Goal: Transaction & Acquisition: Book appointment/travel/reservation

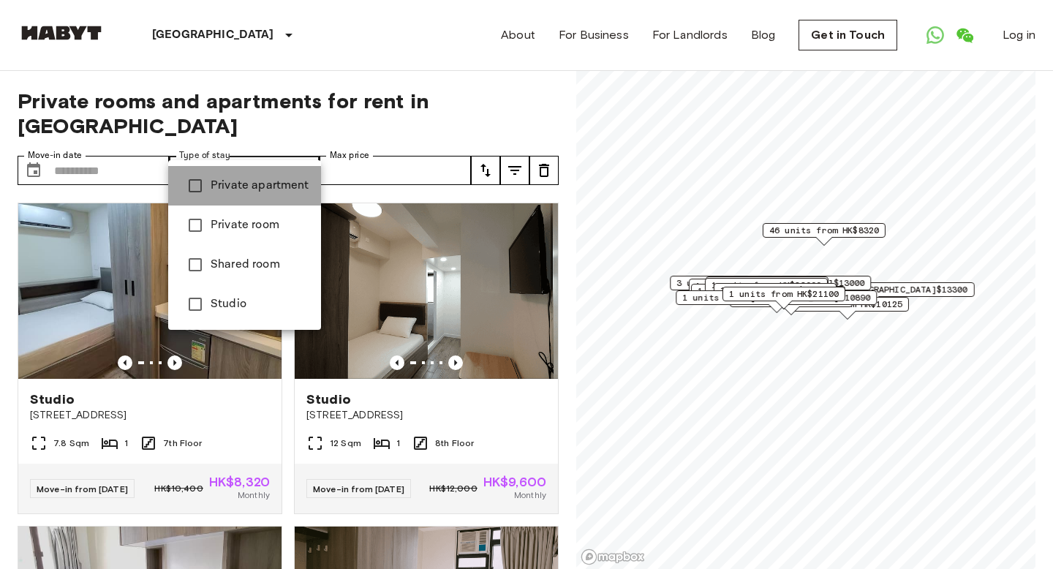
click at [253, 195] on li "Private apartment" at bounding box center [244, 186] width 153 height 40
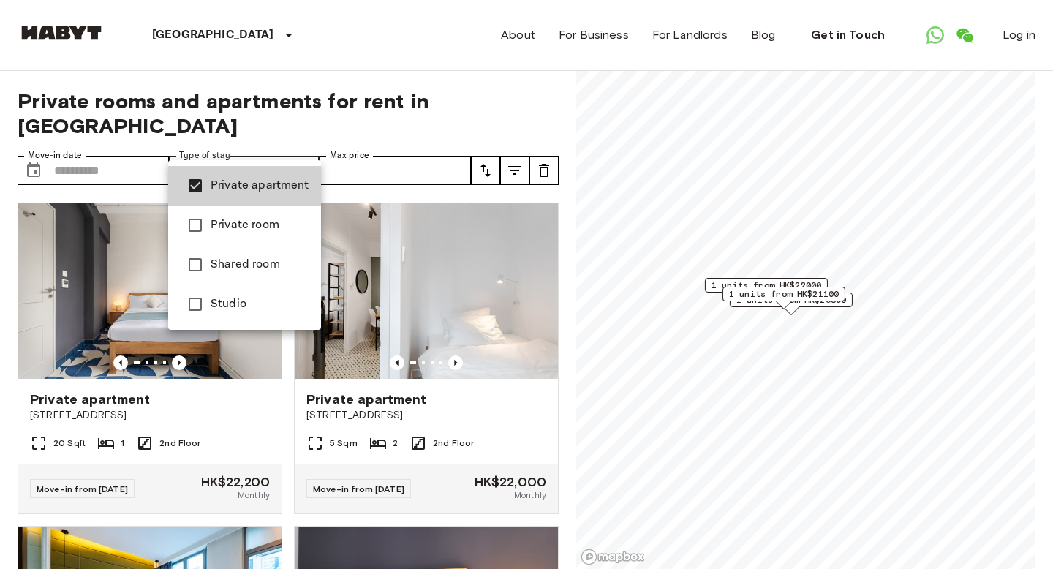
click at [245, 233] on span "Private room" at bounding box center [260, 226] width 99 height 18
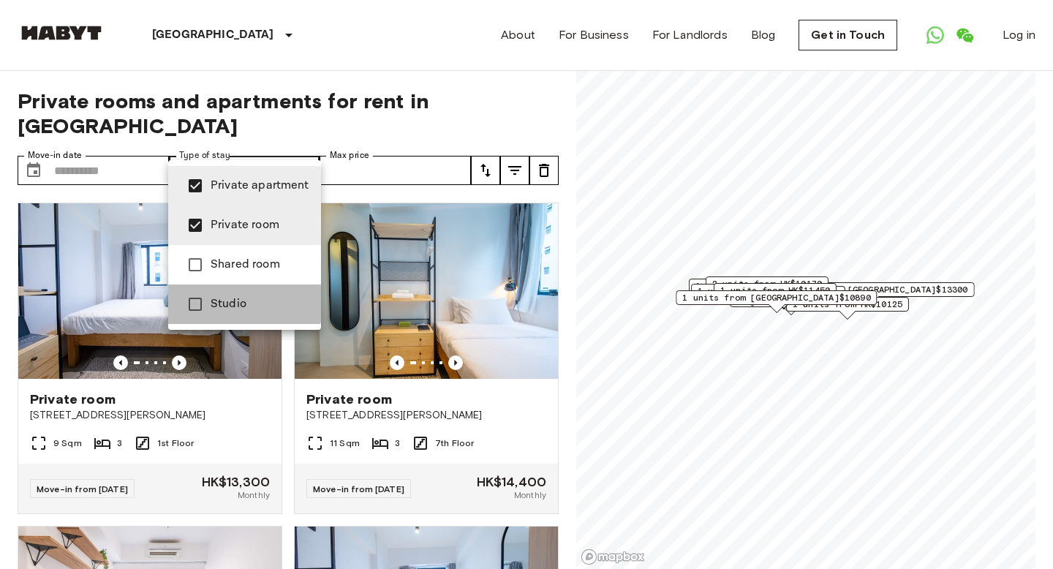
click at [238, 297] on span "Studio" at bounding box center [260, 305] width 99 height 18
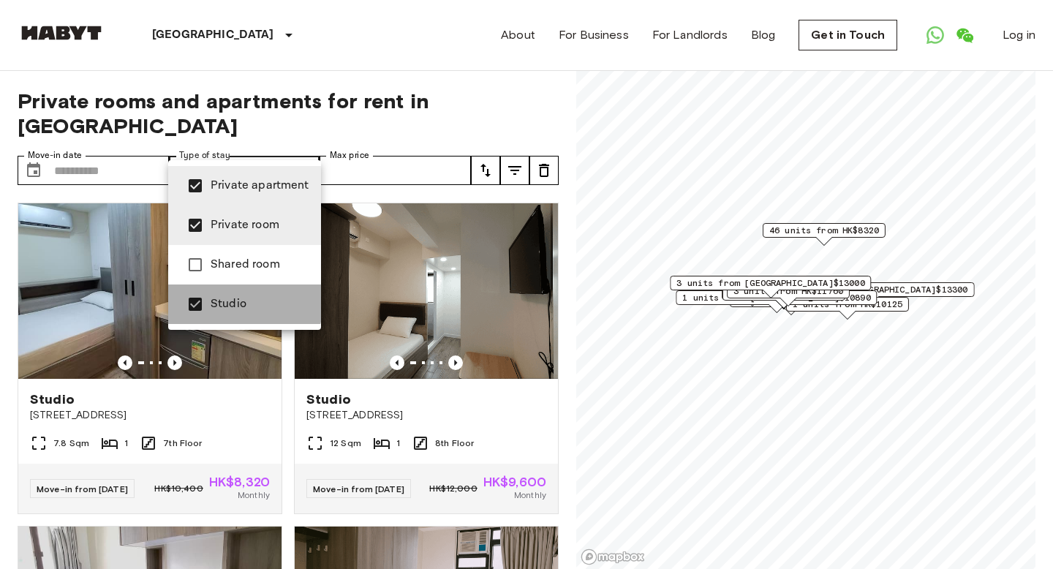
click at [238, 297] on span "Studio" at bounding box center [260, 305] width 99 height 18
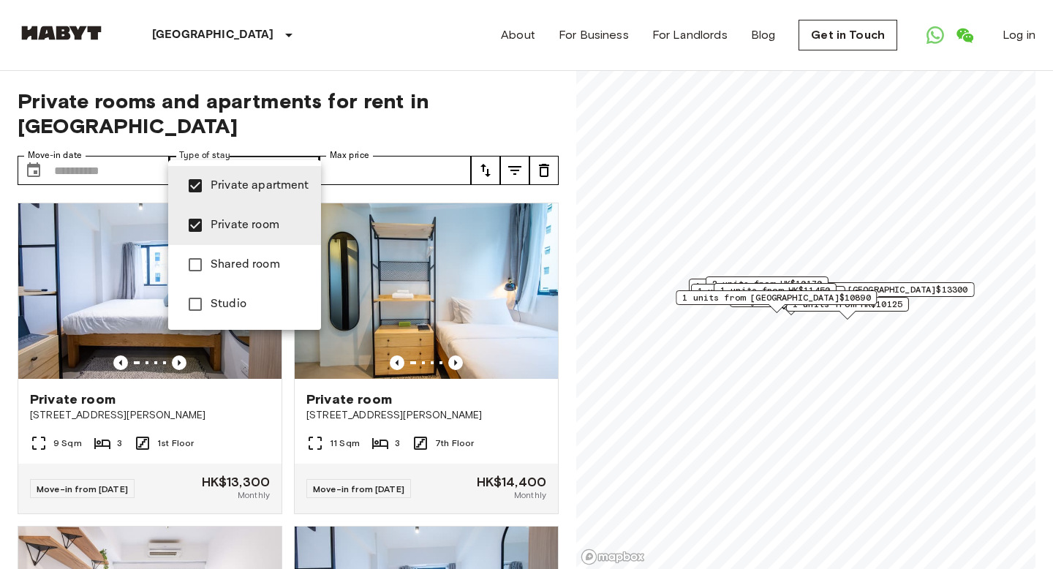
click at [372, 45] on div at bounding box center [526, 284] width 1053 height 569
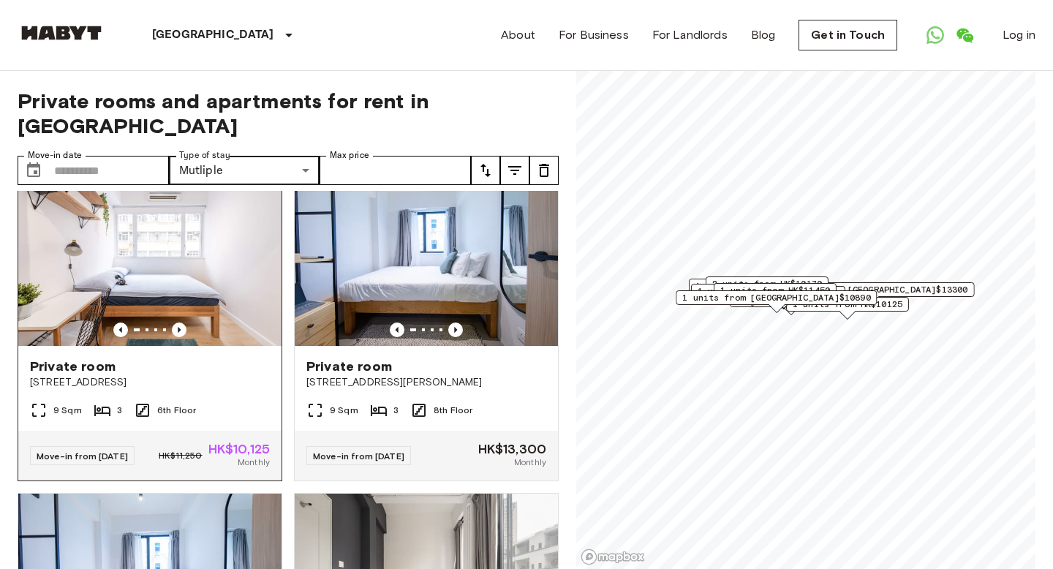
scroll to position [358, 0]
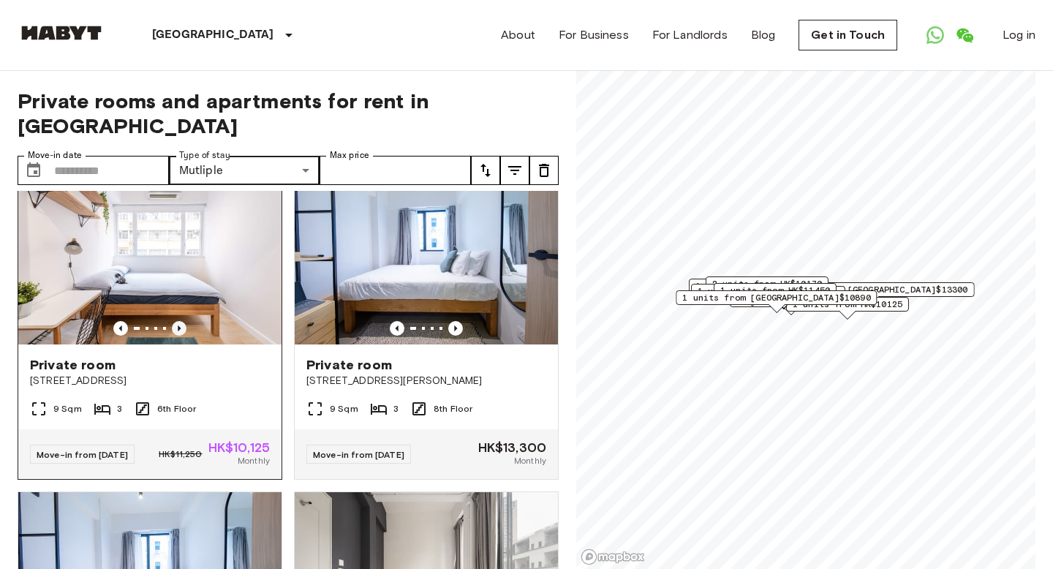
click at [183, 321] on icon "Previous image" at bounding box center [179, 328] width 15 height 15
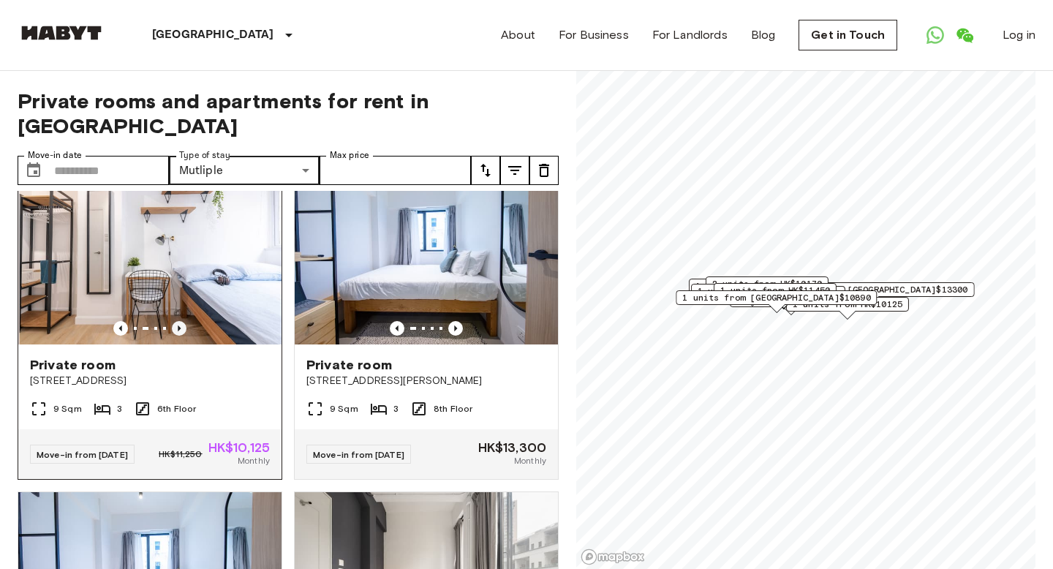
click at [183, 321] on icon "Previous image" at bounding box center [179, 328] width 15 height 15
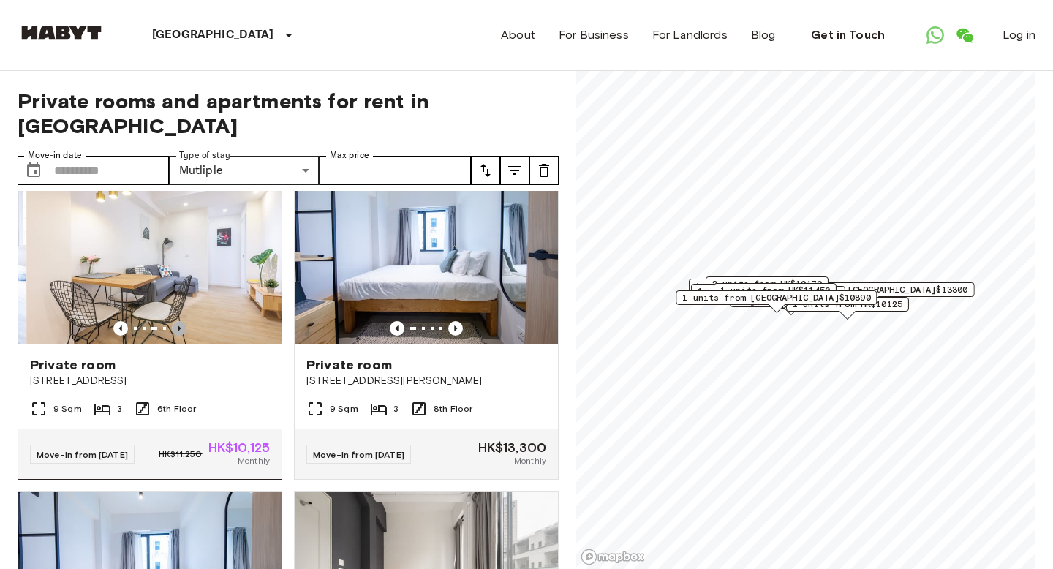
click at [183, 321] on icon "Previous image" at bounding box center [179, 328] width 15 height 15
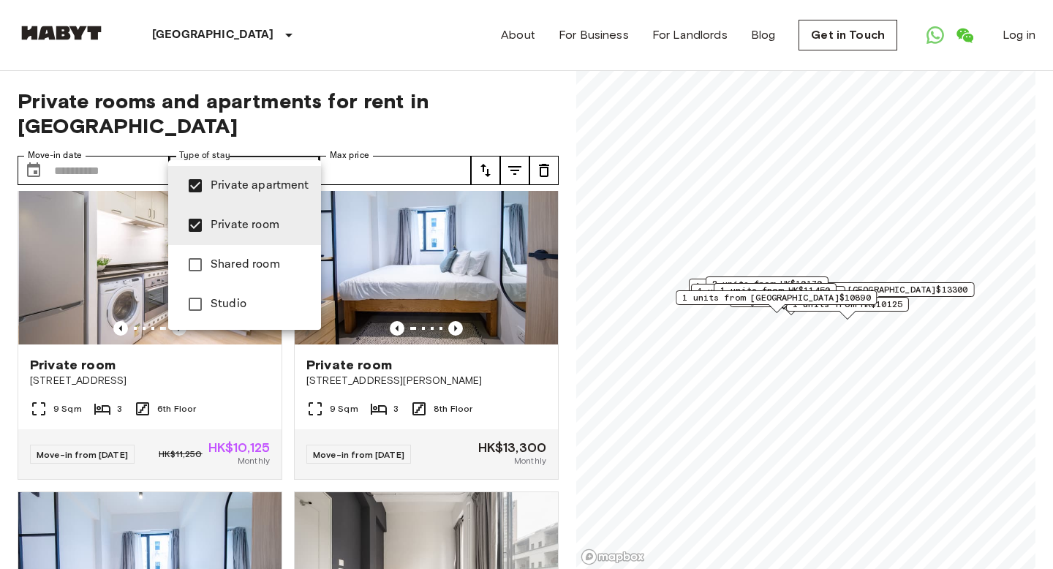
click at [242, 221] on span "Private room" at bounding box center [260, 226] width 99 height 18
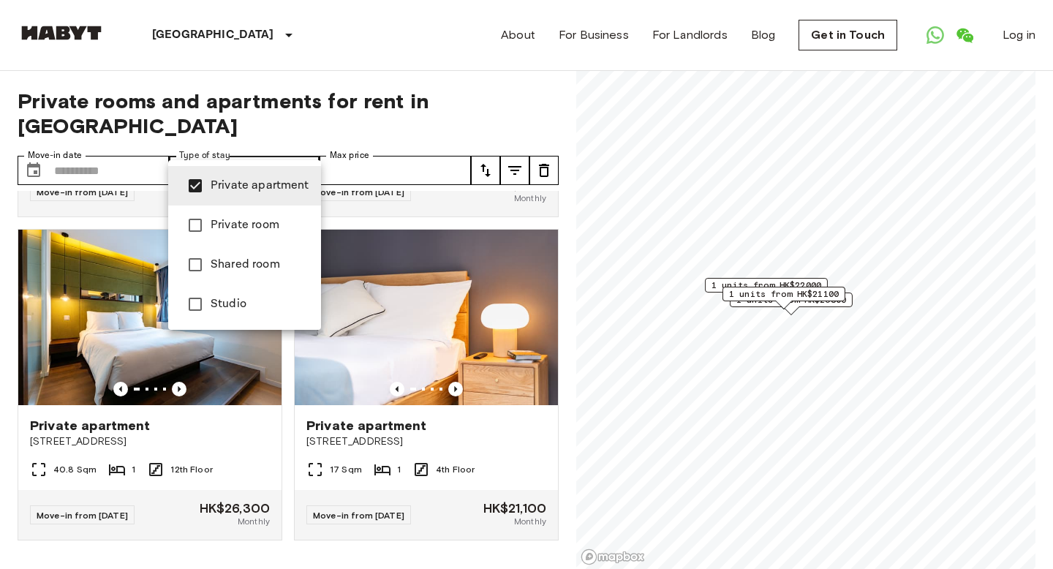
scroll to position [272, 0]
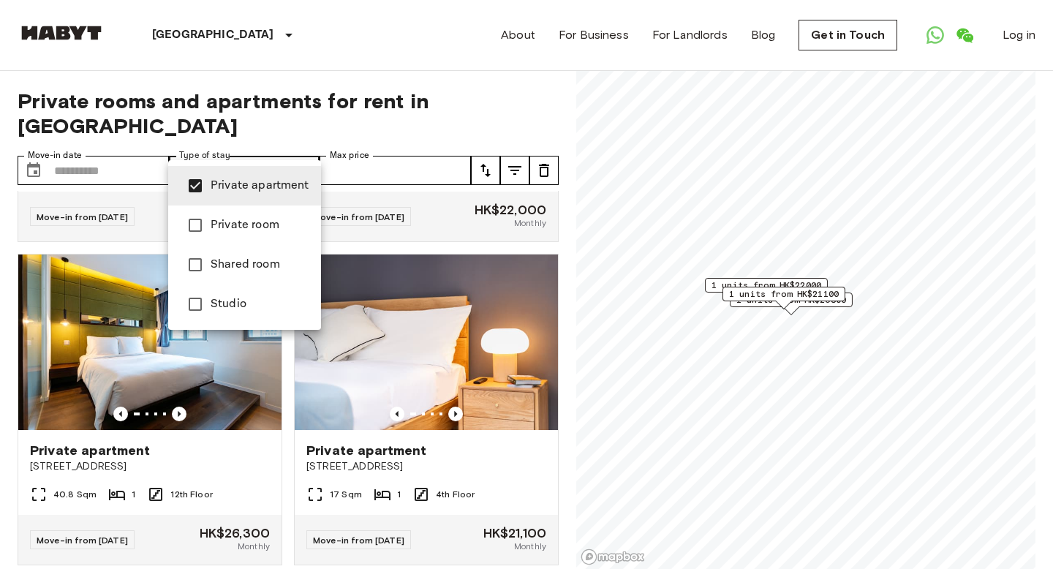
click at [232, 306] on span "Studio" at bounding box center [260, 305] width 99 height 18
type input "**********"
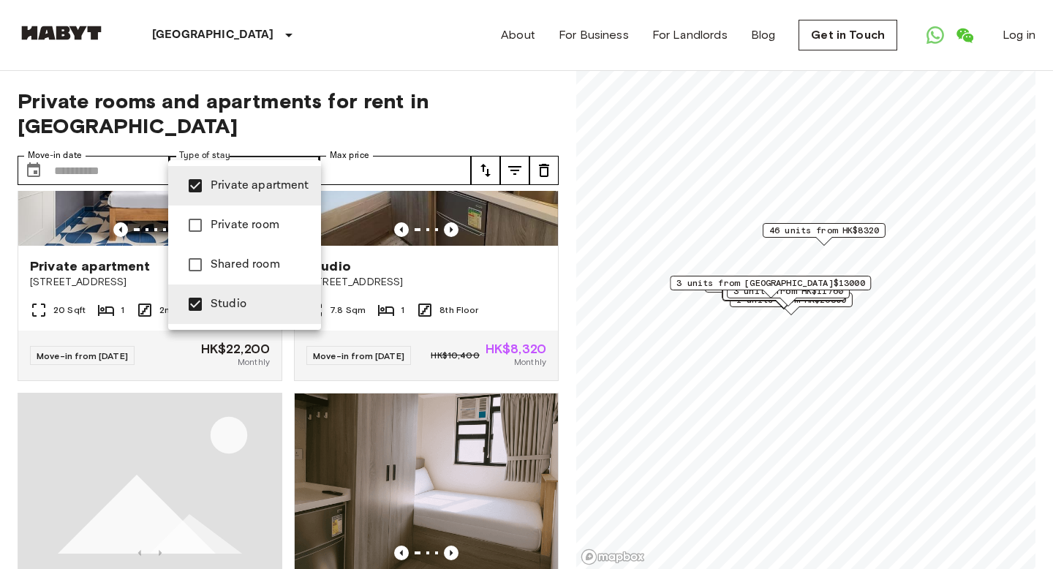
scroll to position [9259, 0]
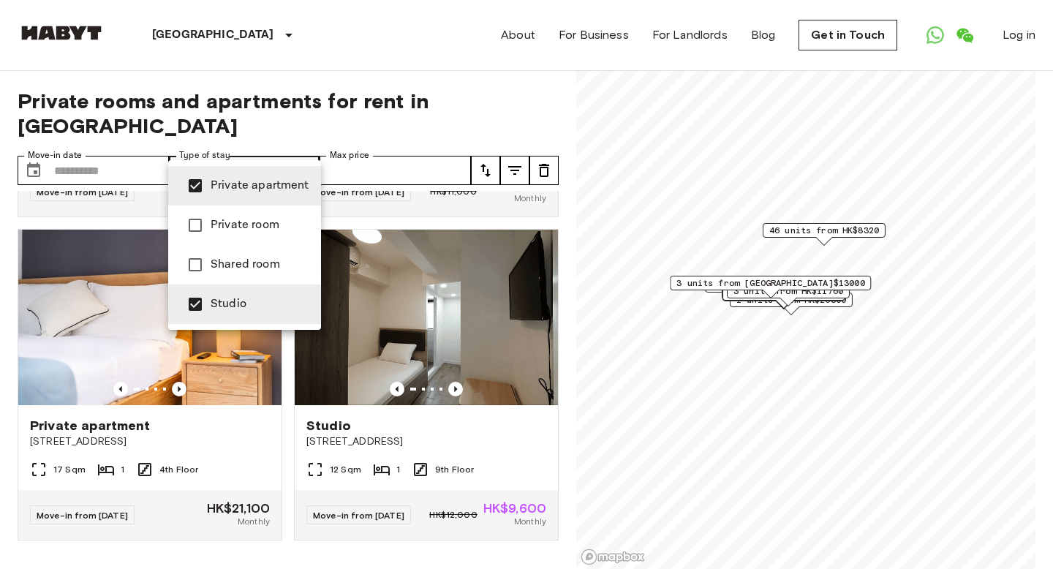
click at [356, 50] on div at bounding box center [526, 284] width 1053 height 569
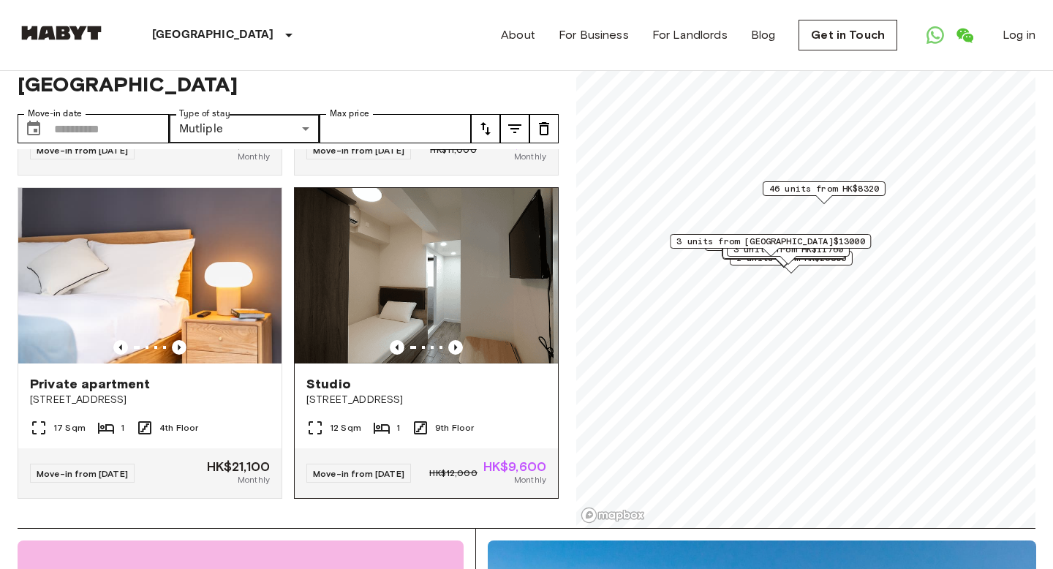
scroll to position [42, 0]
click at [456, 339] on icon "Previous image" at bounding box center [455, 346] width 15 height 15
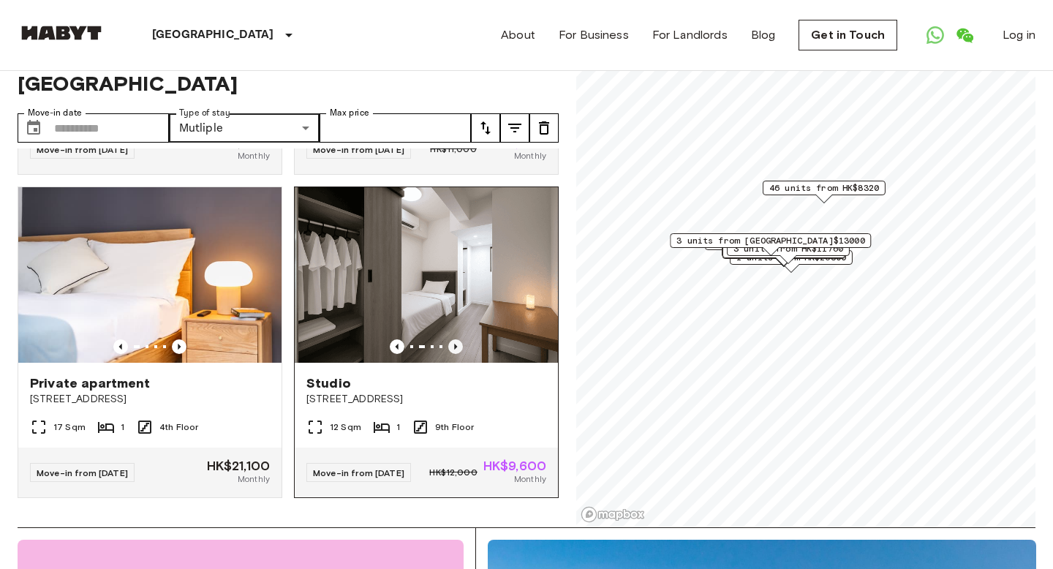
click at [456, 339] on icon "Previous image" at bounding box center [455, 346] width 15 height 15
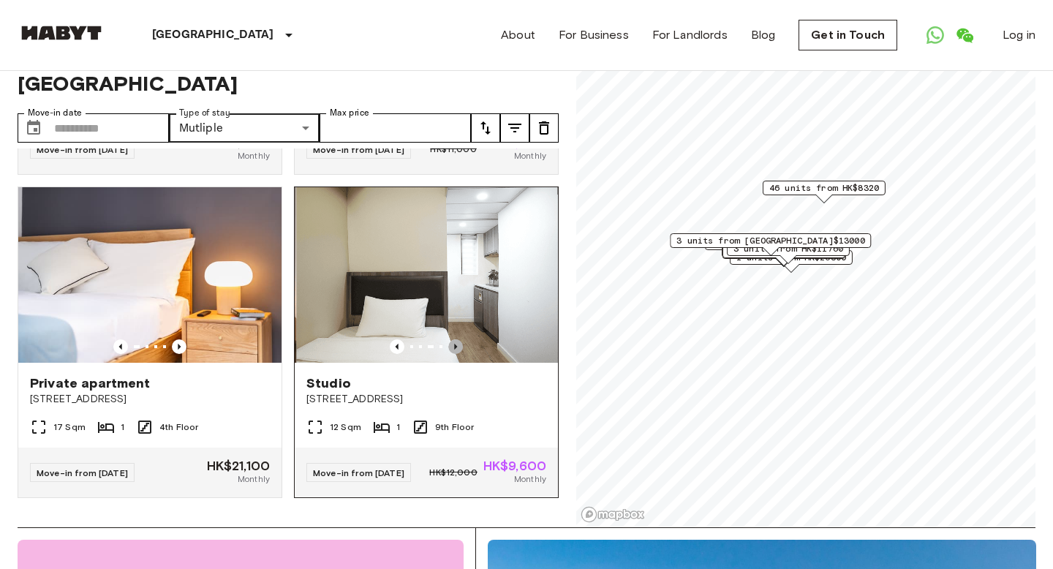
click at [456, 339] on icon "Previous image" at bounding box center [455, 346] width 15 height 15
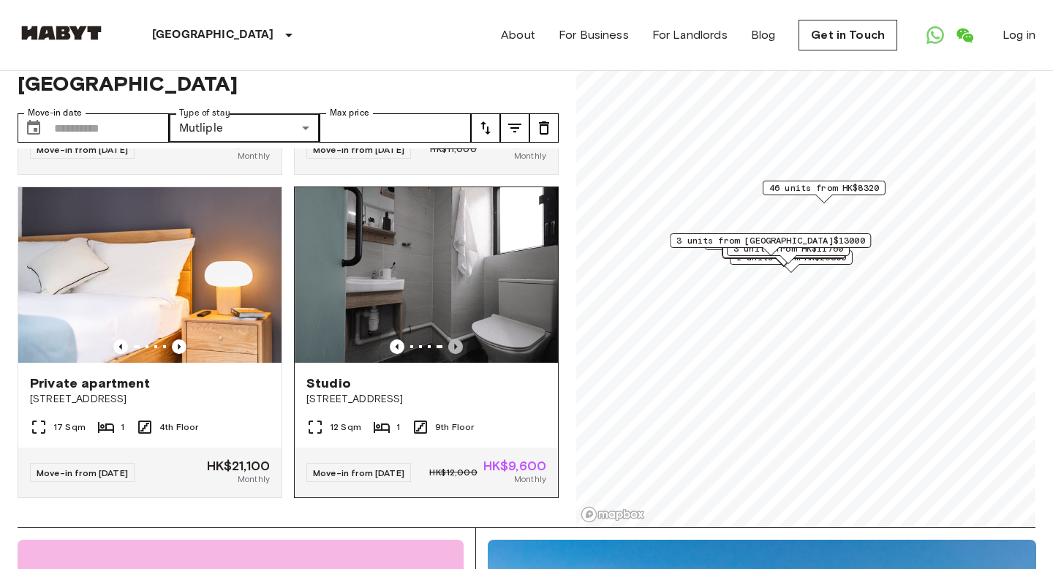
click at [456, 339] on icon "Previous image" at bounding box center [455, 346] width 15 height 15
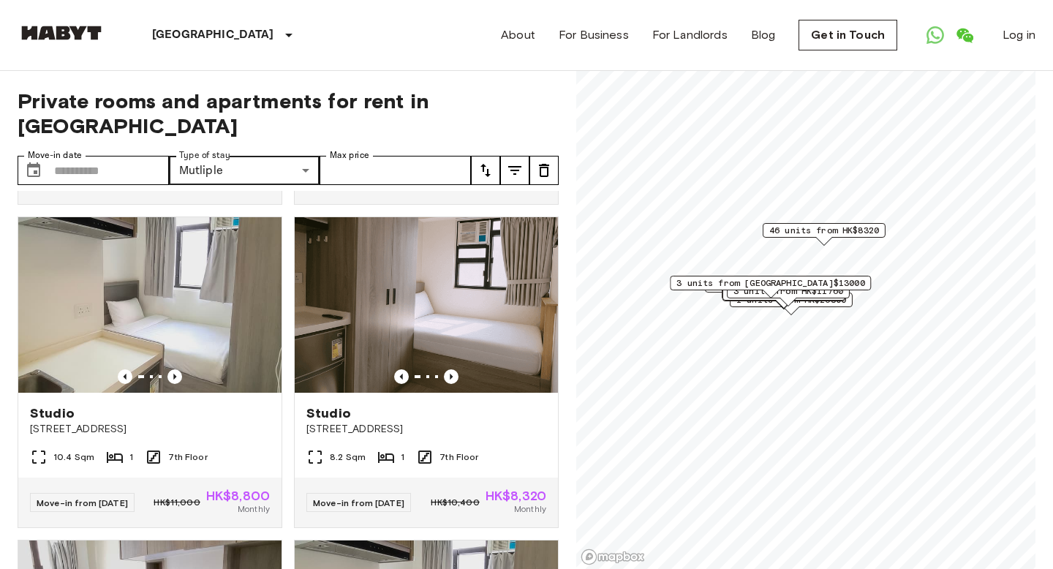
scroll to position [653, 0]
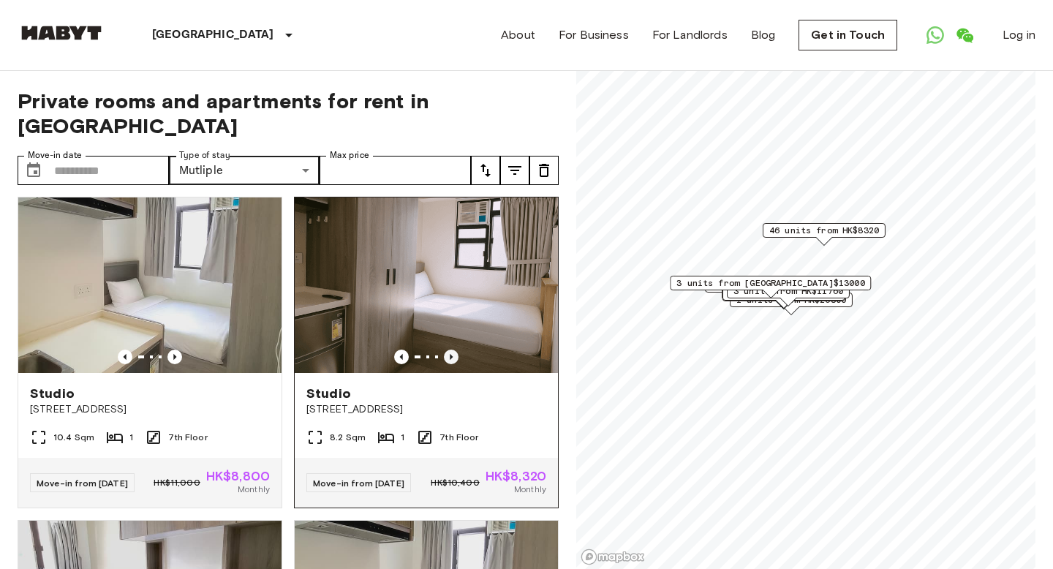
click at [448, 352] on icon "Previous image" at bounding box center [451, 357] width 15 height 15
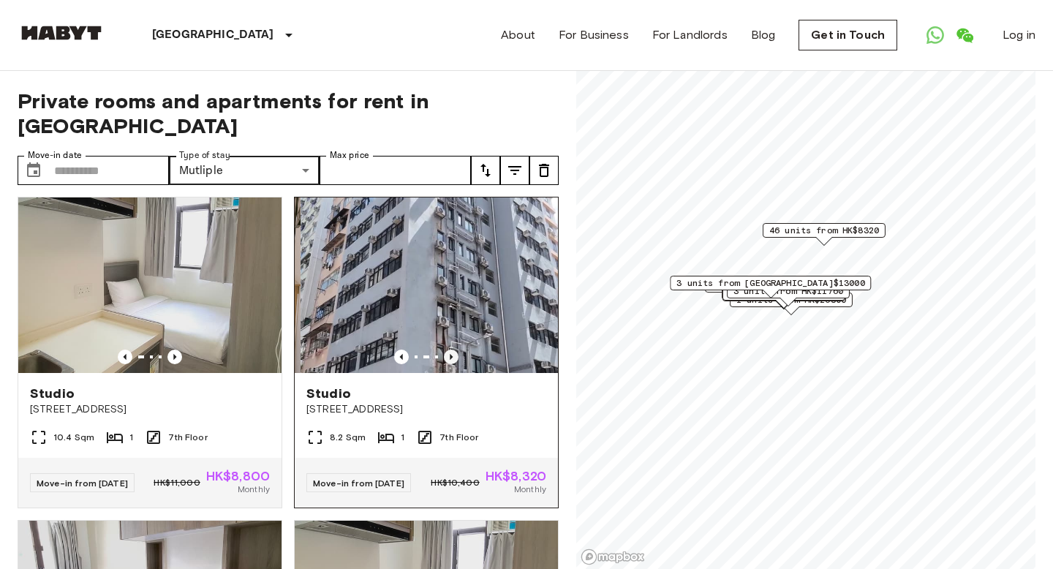
click at [448, 352] on icon "Previous image" at bounding box center [451, 357] width 15 height 15
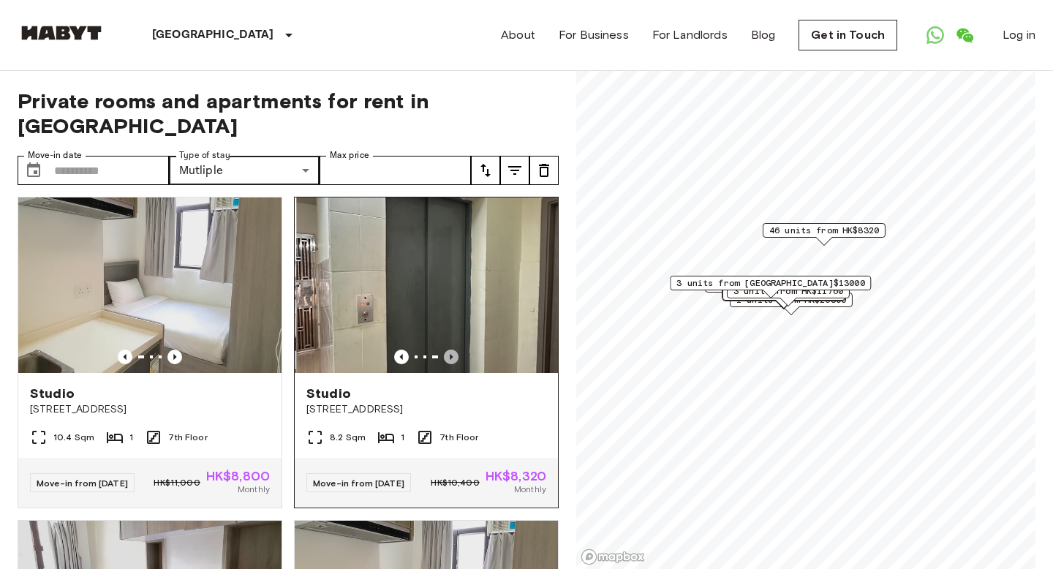
click at [448, 352] on icon "Previous image" at bounding box center [451, 357] width 15 height 15
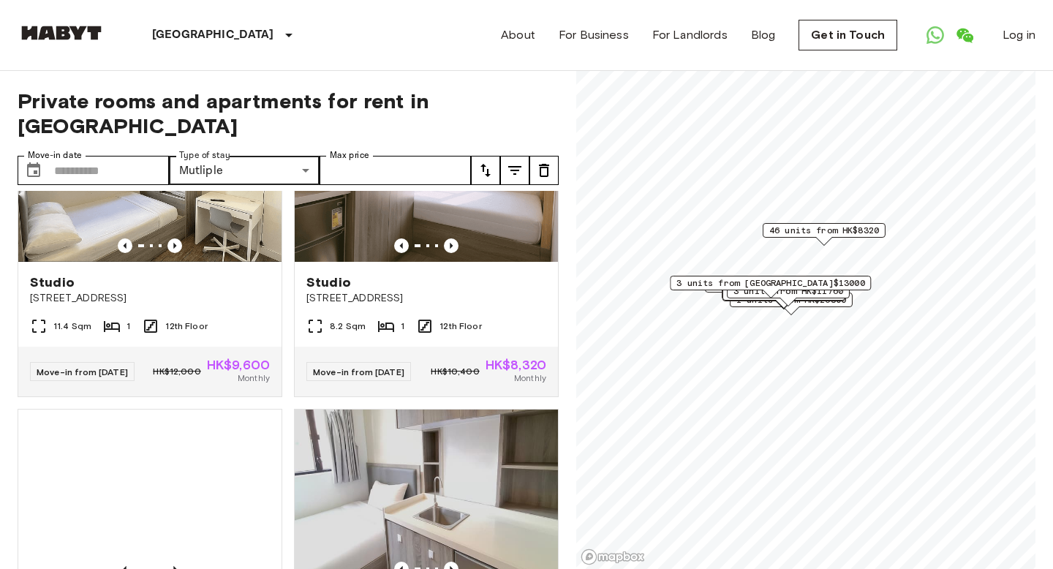
scroll to position [1665, 0]
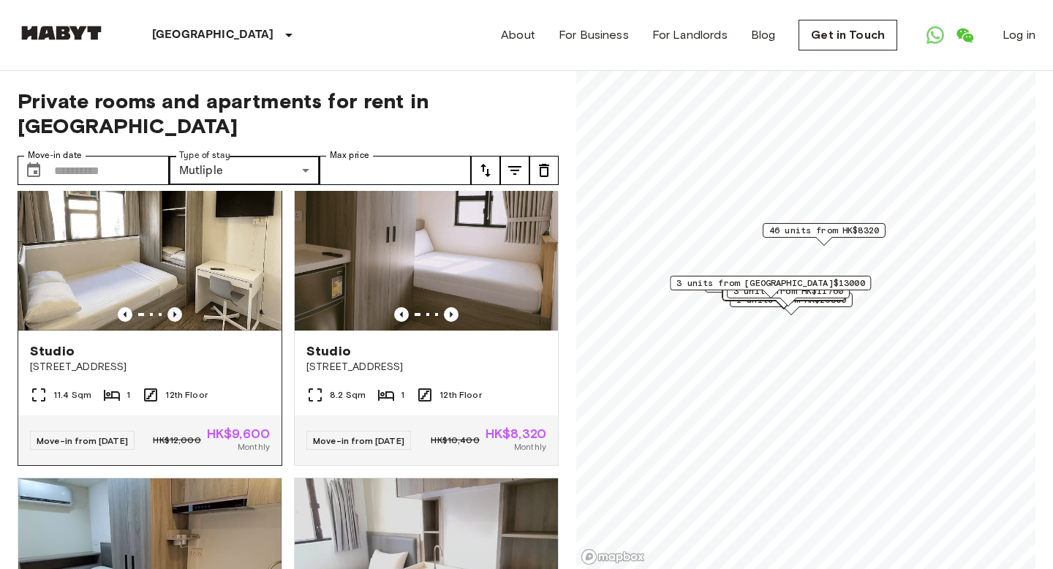
click at [173, 322] on icon "Previous image" at bounding box center [175, 314] width 15 height 15
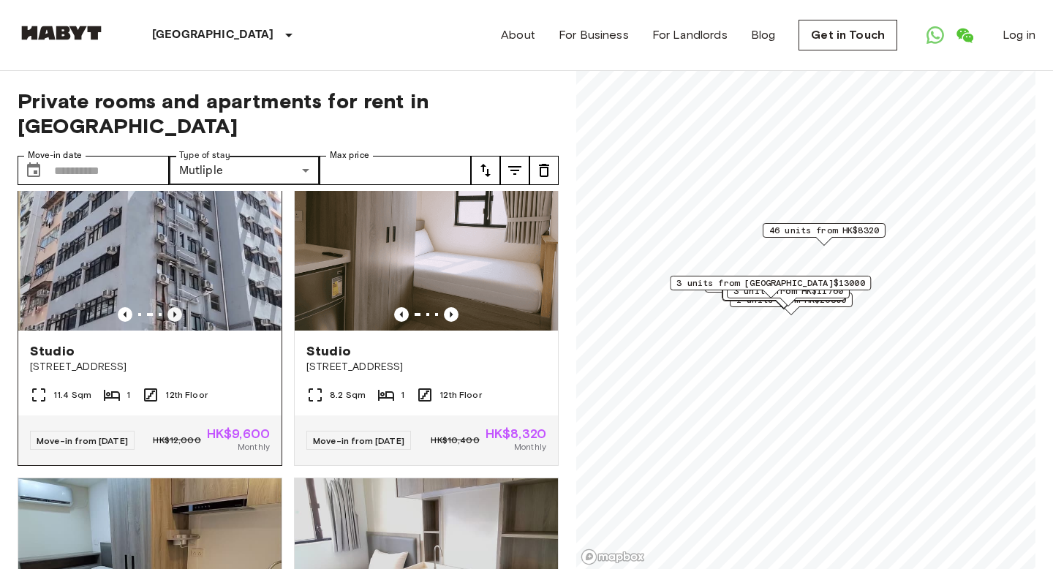
click at [173, 322] on icon "Previous image" at bounding box center [175, 314] width 15 height 15
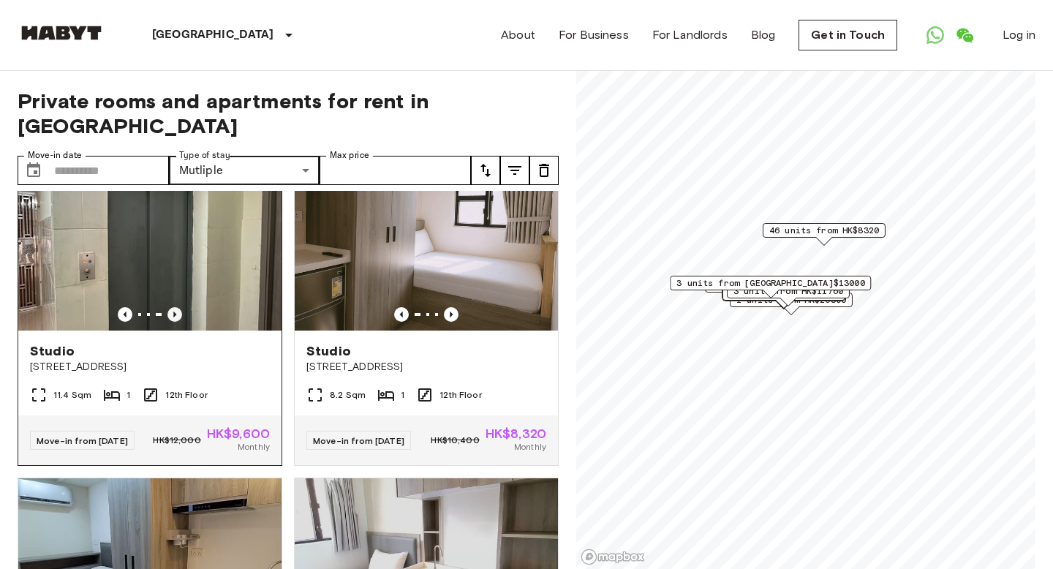
click at [173, 322] on icon "Previous image" at bounding box center [175, 314] width 15 height 15
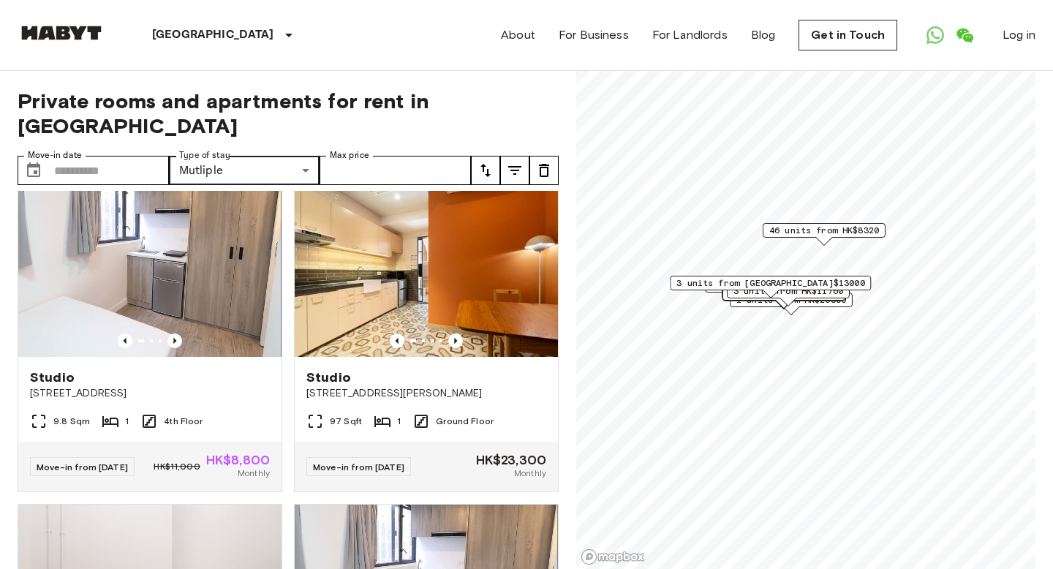
scroll to position [3899, 0]
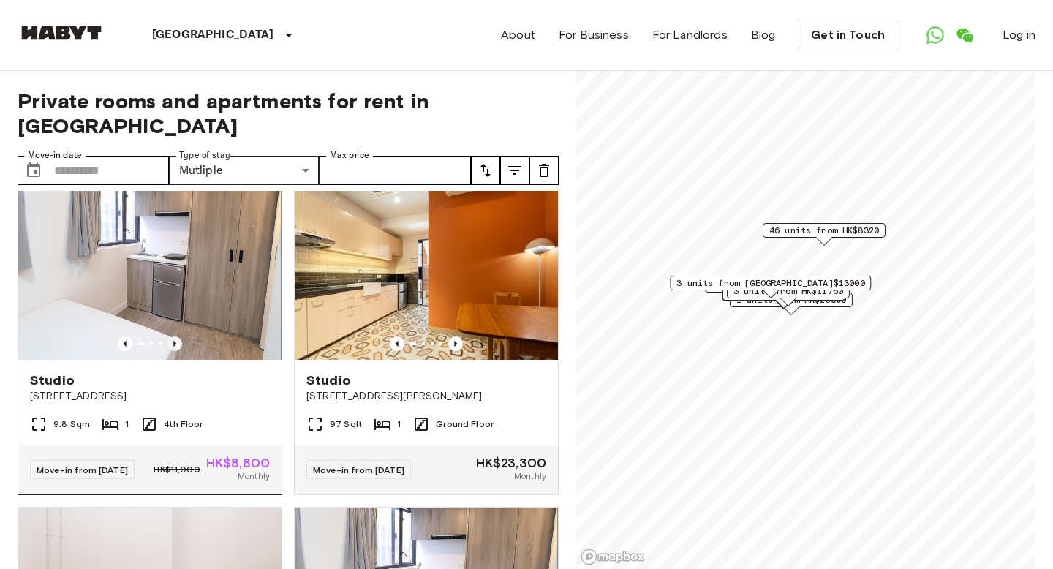
click at [180, 351] on icon "Previous image" at bounding box center [175, 344] width 15 height 15
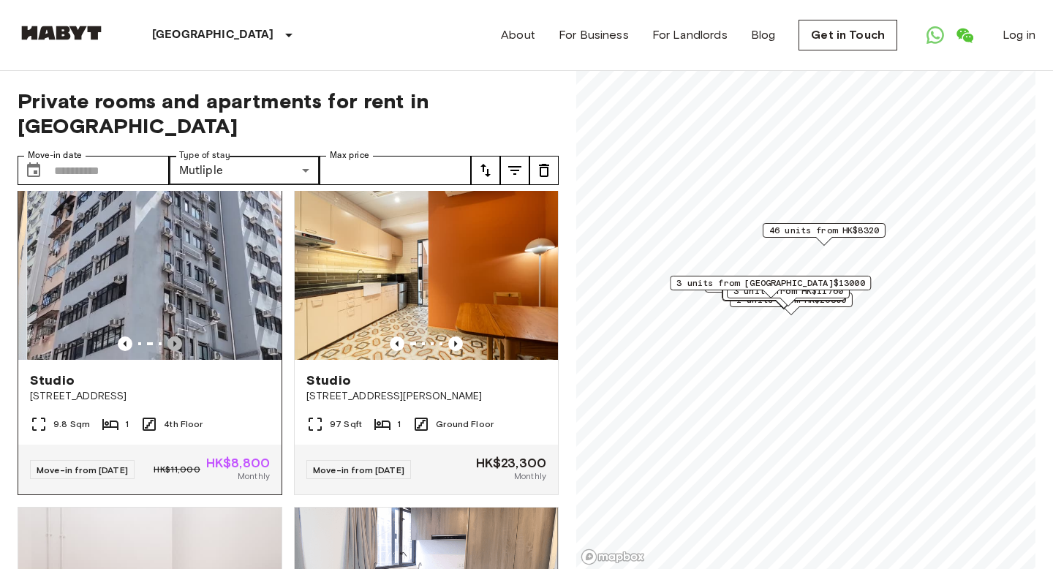
click at [180, 351] on icon "Previous image" at bounding box center [175, 344] width 15 height 15
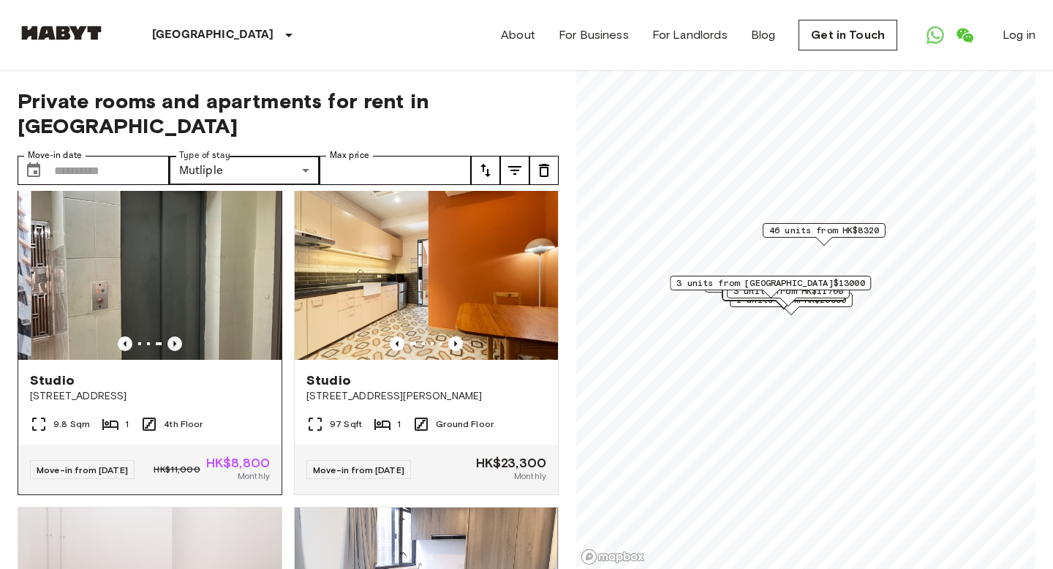
click at [180, 351] on icon "Previous image" at bounding box center [175, 344] width 15 height 15
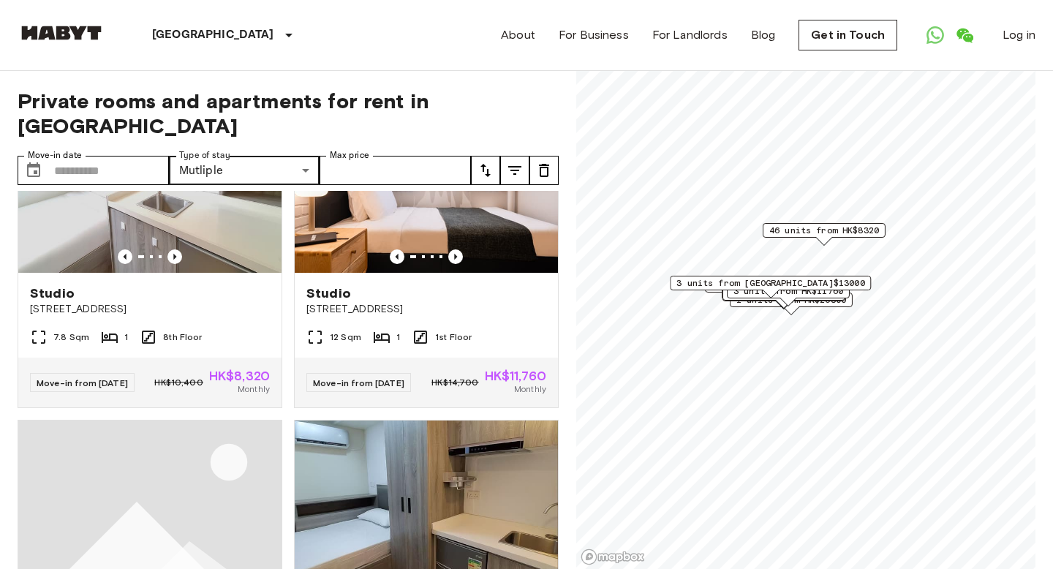
scroll to position [4964, 0]
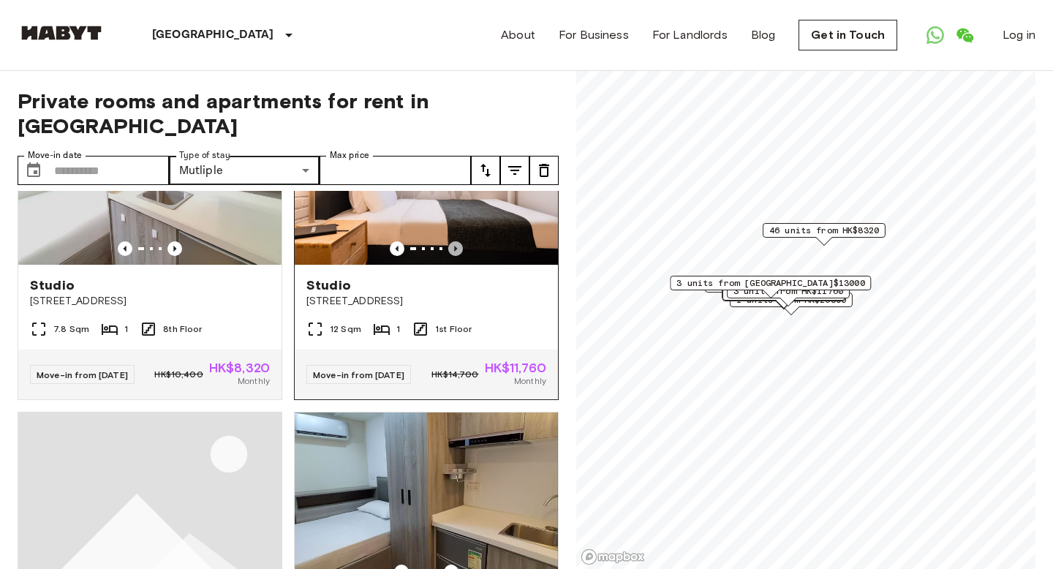
click at [451, 256] on icon "Previous image" at bounding box center [455, 248] width 15 height 15
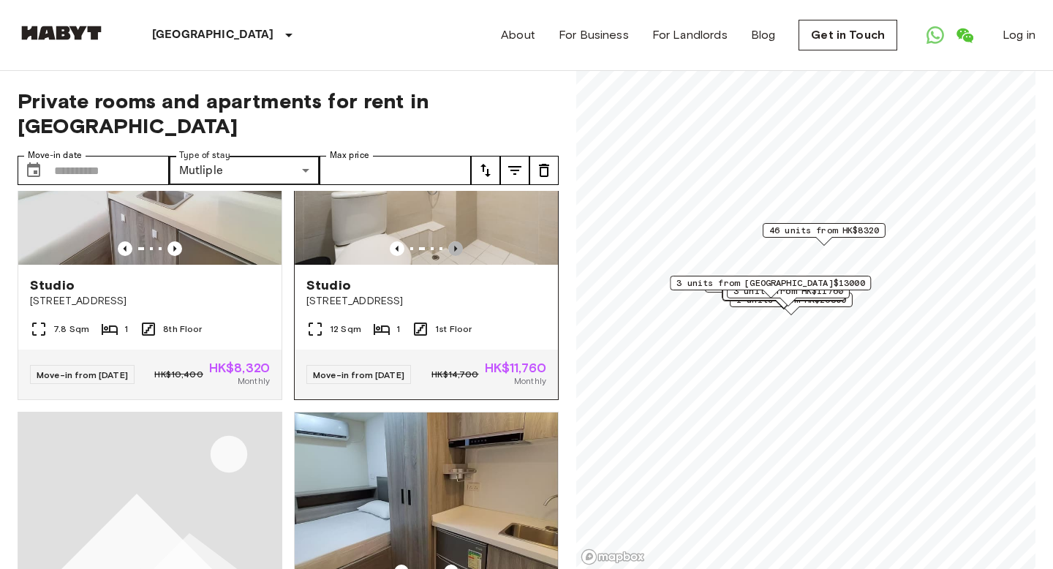
click at [451, 256] on icon "Previous image" at bounding box center [455, 248] width 15 height 15
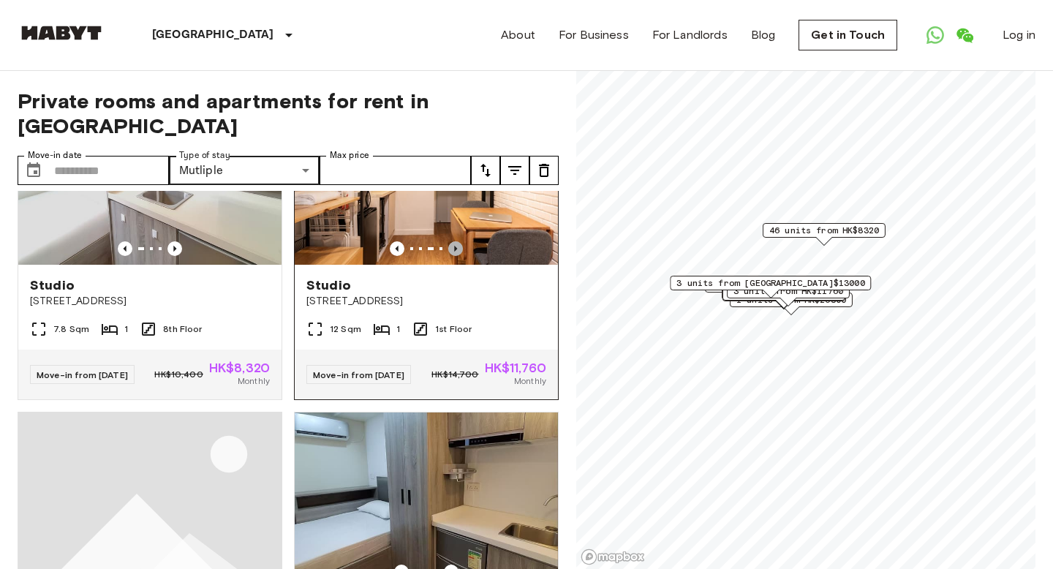
click at [451, 256] on icon "Previous image" at bounding box center [455, 248] width 15 height 15
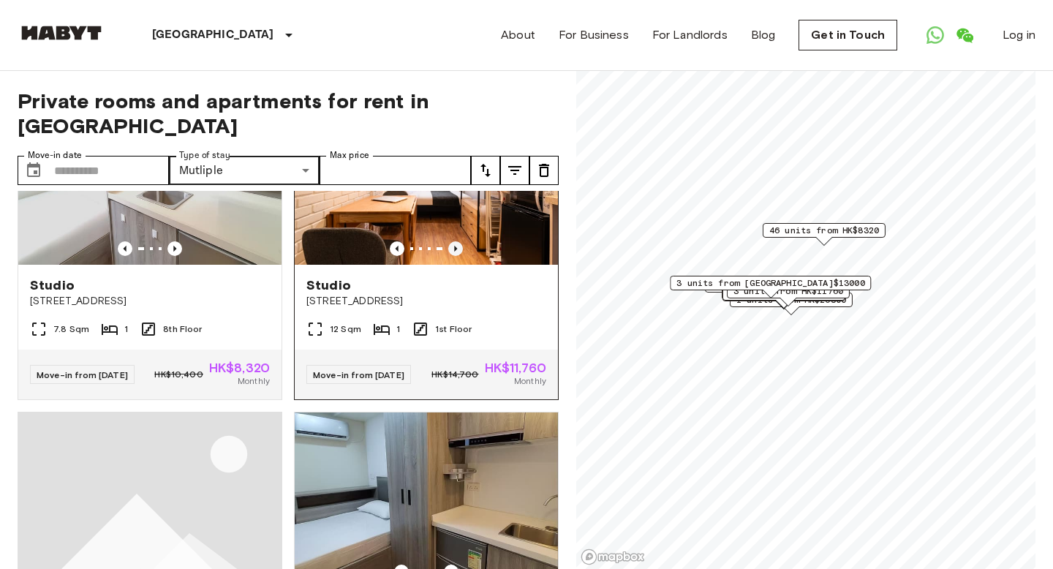
click at [451, 256] on icon "Previous image" at bounding box center [455, 248] width 15 height 15
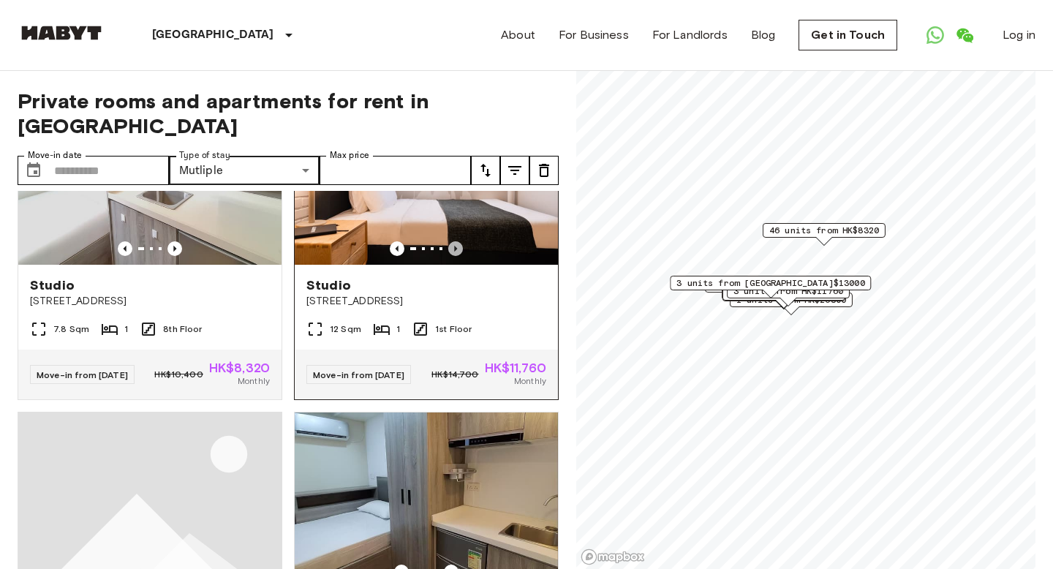
click at [451, 256] on icon "Previous image" at bounding box center [455, 248] width 15 height 15
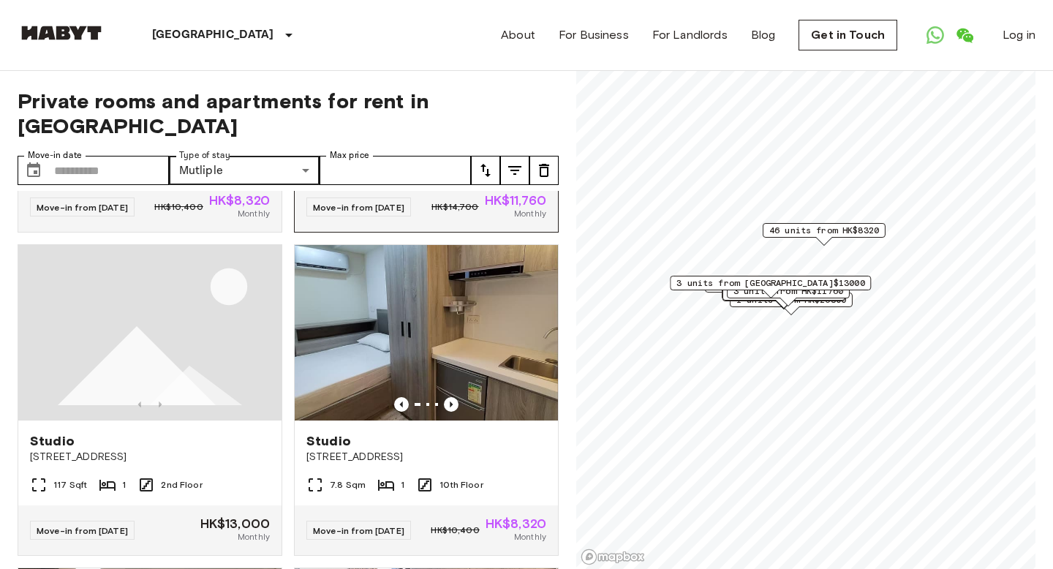
scroll to position [5057, 0]
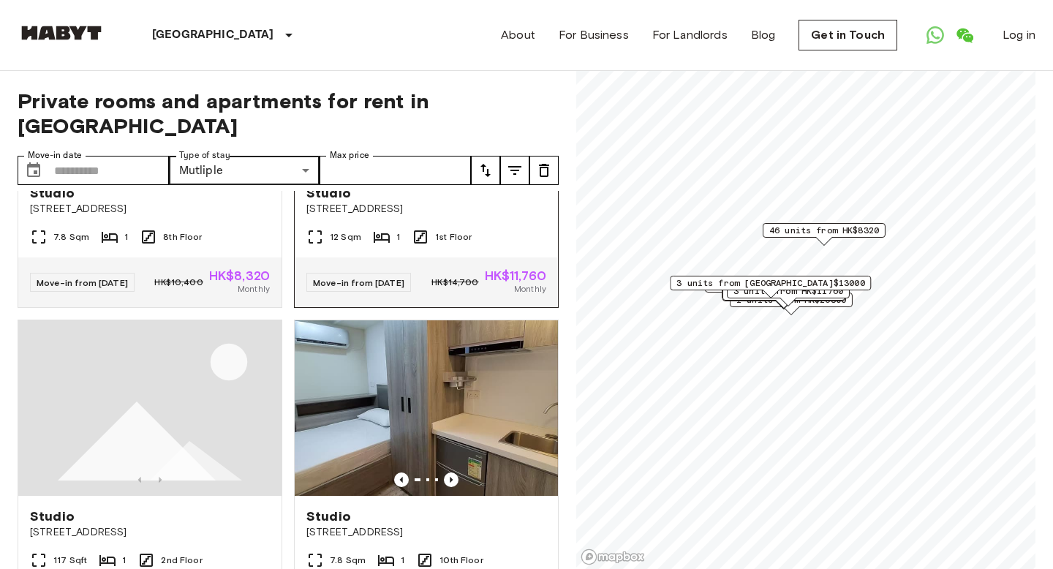
click at [430, 202] on div "Studio" at bounding box center [427, 193] width 240 height 18
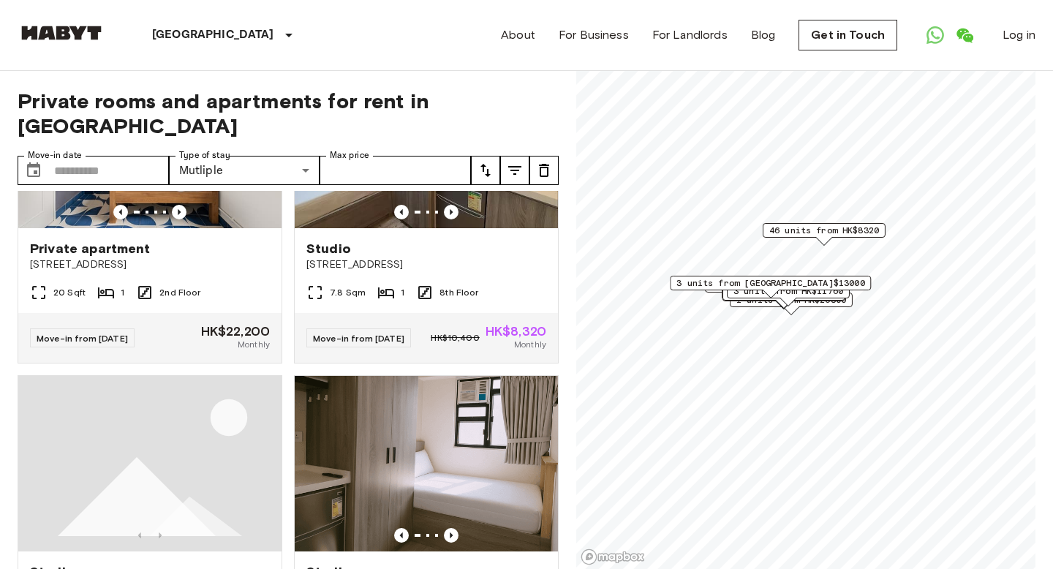
scroll to position [6295, 0]
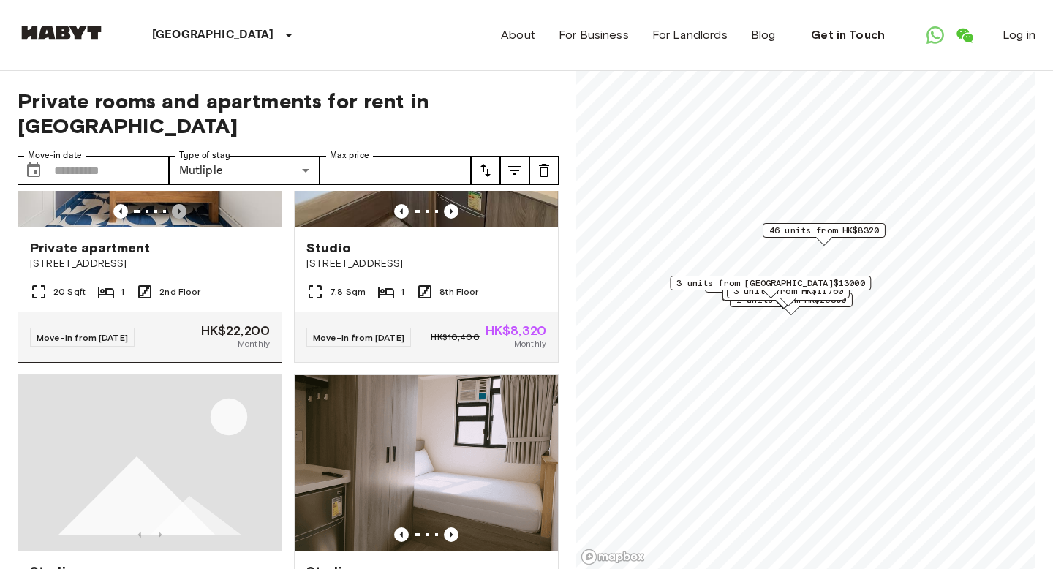
click at [177, 219] on icon "Previous image" at bounding box center [179, 211] width 15 height 15
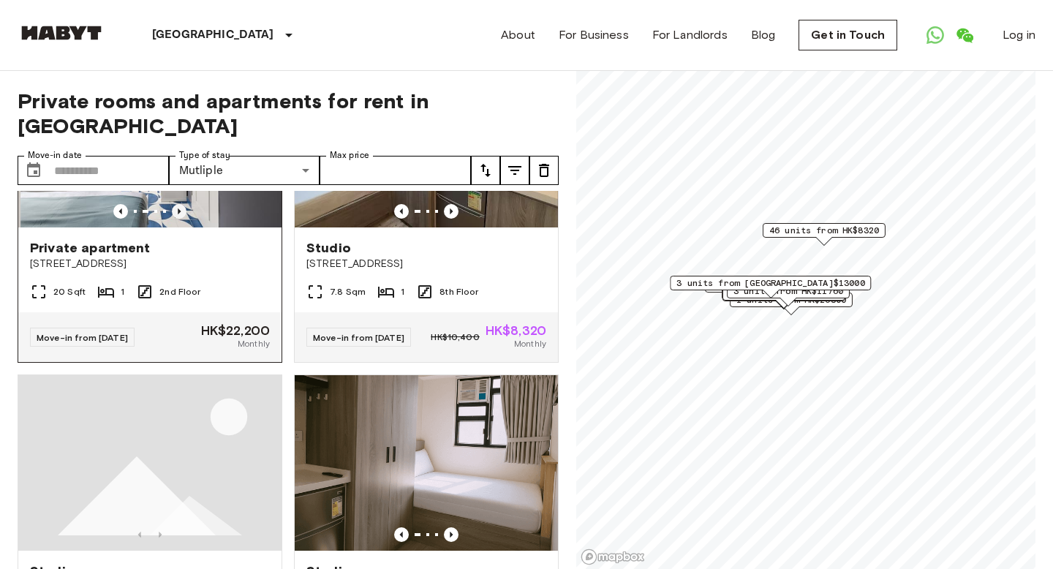
click at [177, 219] on icon "Previous image" at bounding box center [179, 211] width 15 height 15
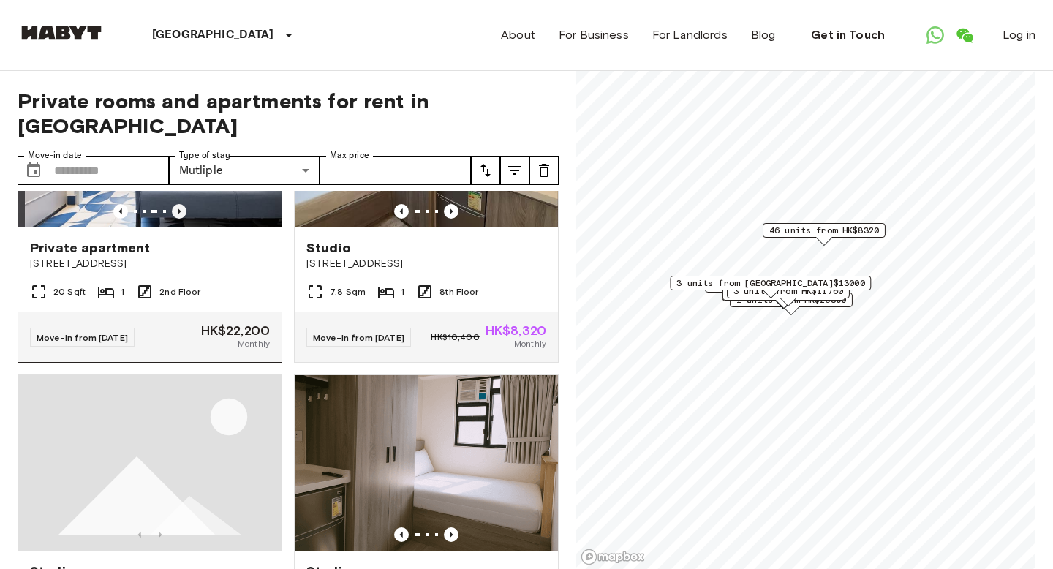
click at [177, 219] on icon "Previous image" at bounding box center [179, 211] width 15 height 15
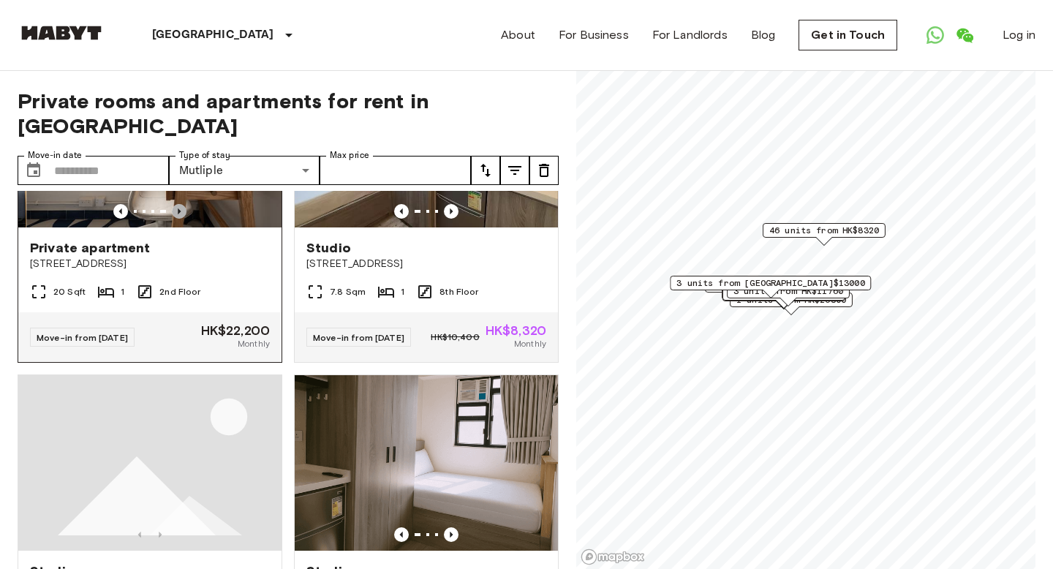
click at [177, 219] on icon "Previous image" at bounding box center [179, 211] width 15 height 15
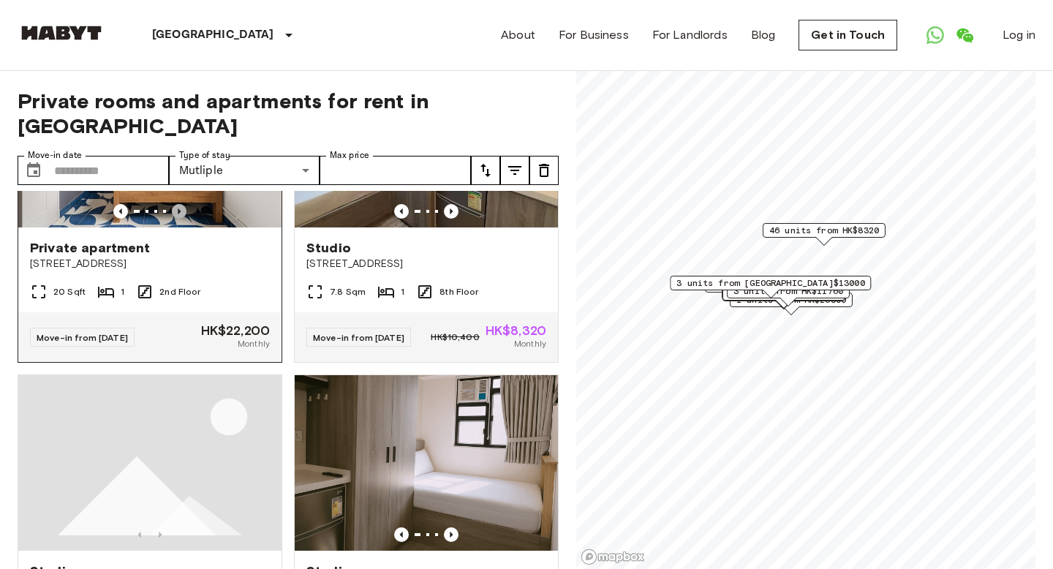
click at [177, 219] on icon "Previous image" at bounding box center [179, 211] width 15 height 15
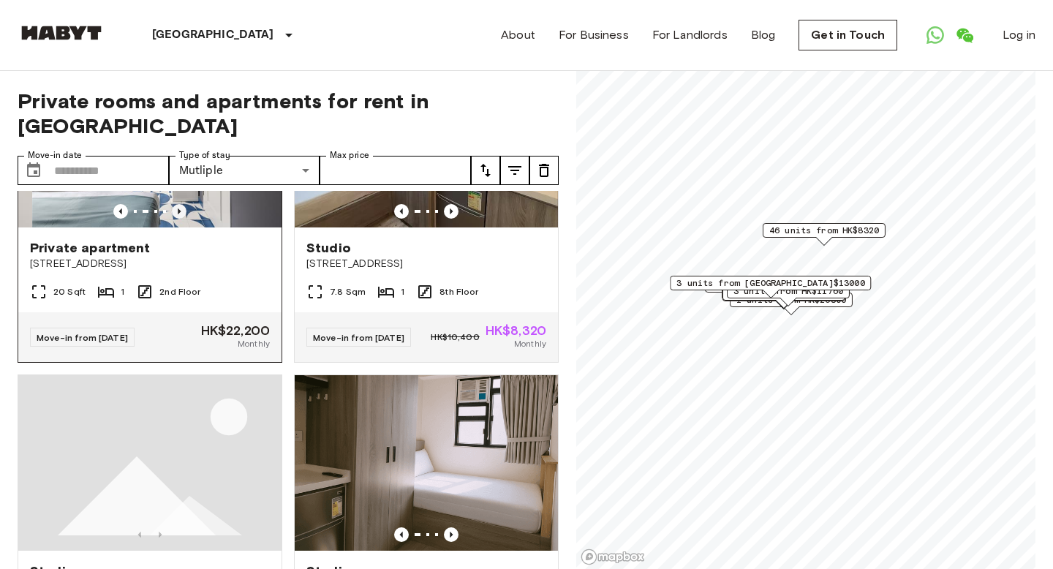
click at [177, 219] on icon "Previous image" at bounding box center [179, 211] width 15 height 15
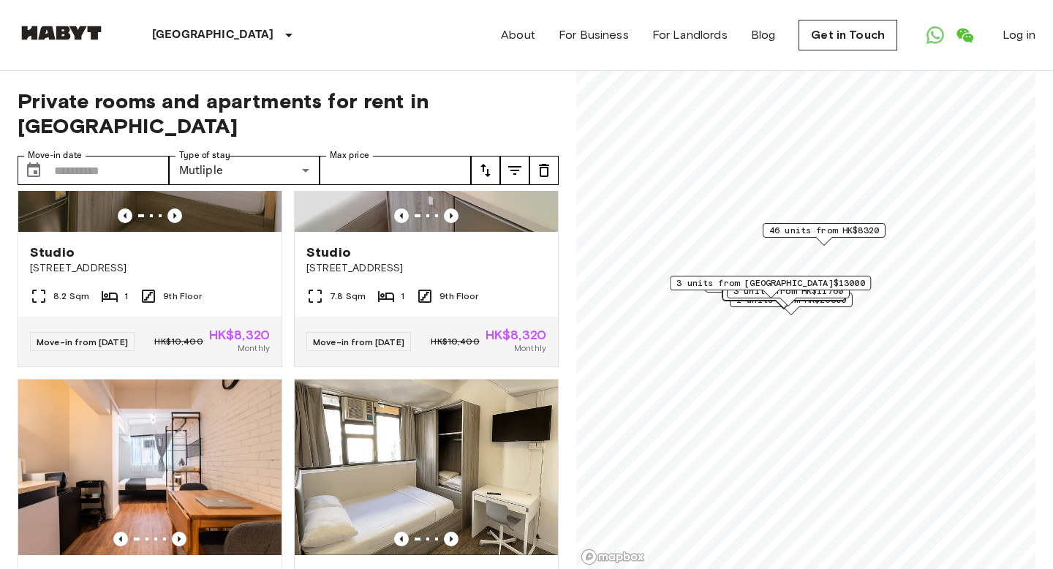
scroll to position [7636, 0]
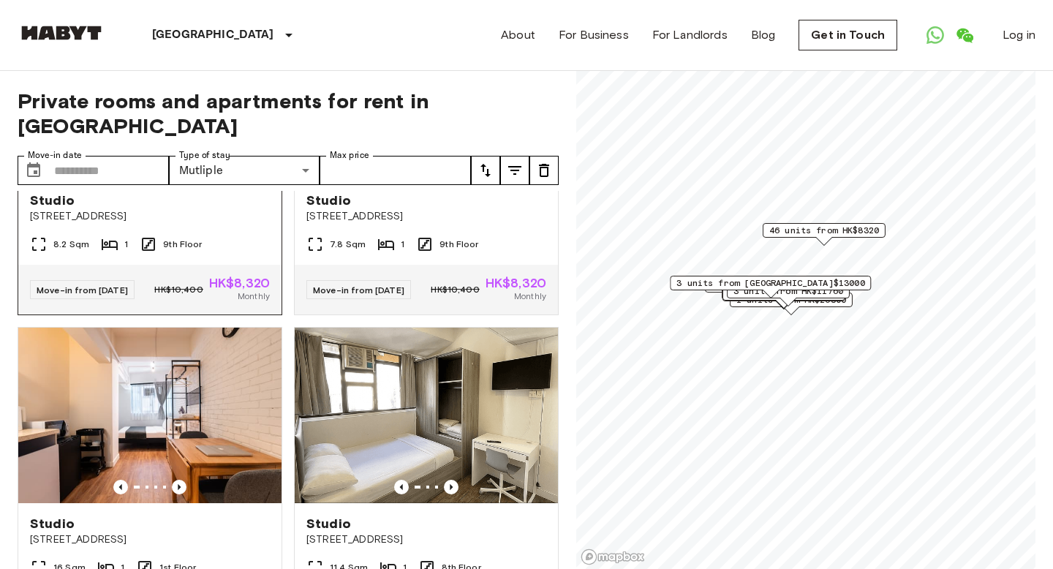
click at [179, 171] on icon "Previous image" at bounding box center [175, 164] width 15 height 15
click at [174, 171] on icon "Previous image" at bounding box center [175, 164] width 15 height 15
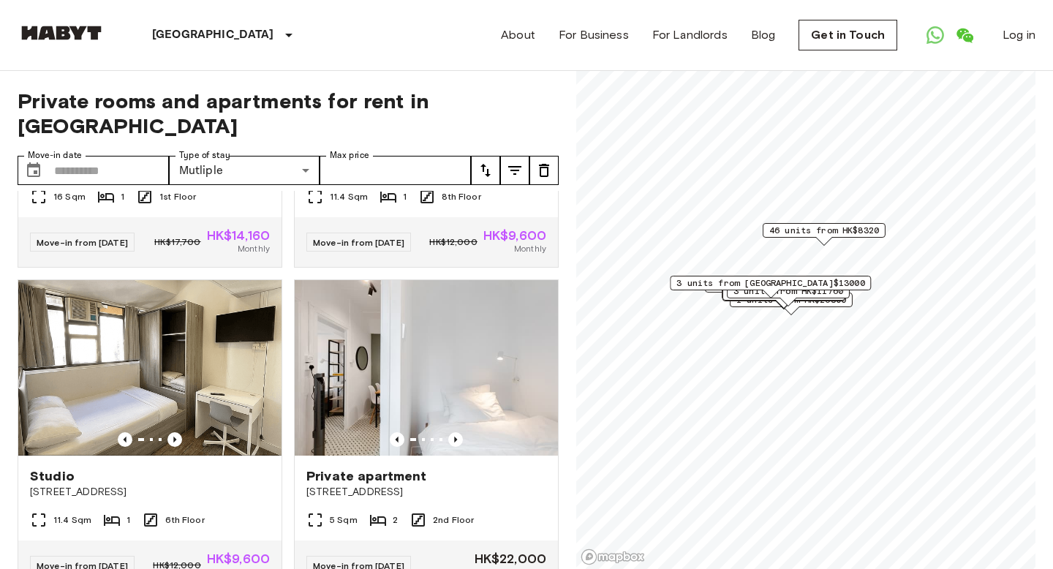
scroll to position [7986, 0]
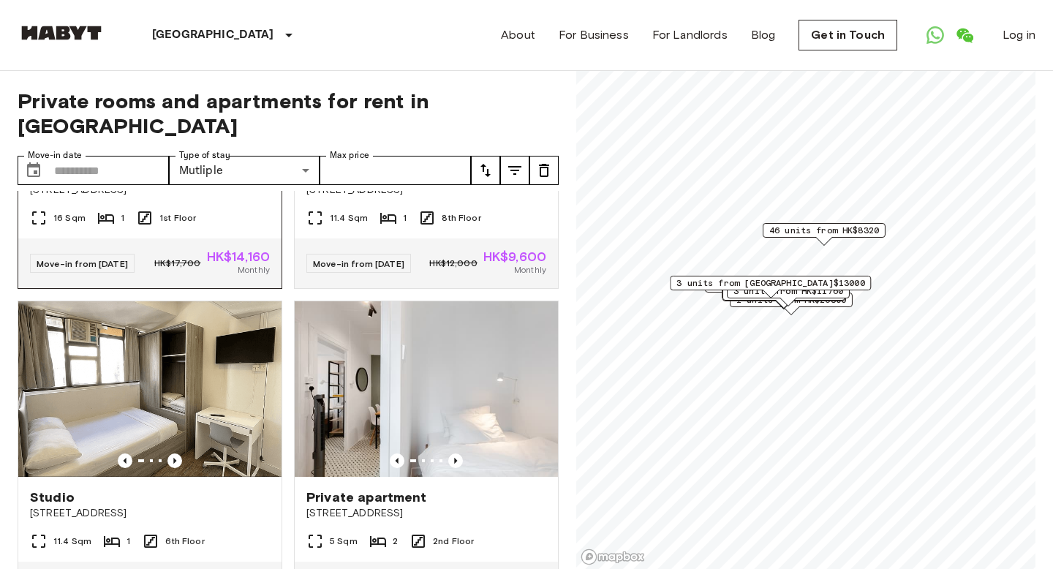
click at [176, 145] on icon "Previous image" at bounding box center [179, 137] width 15 height 15
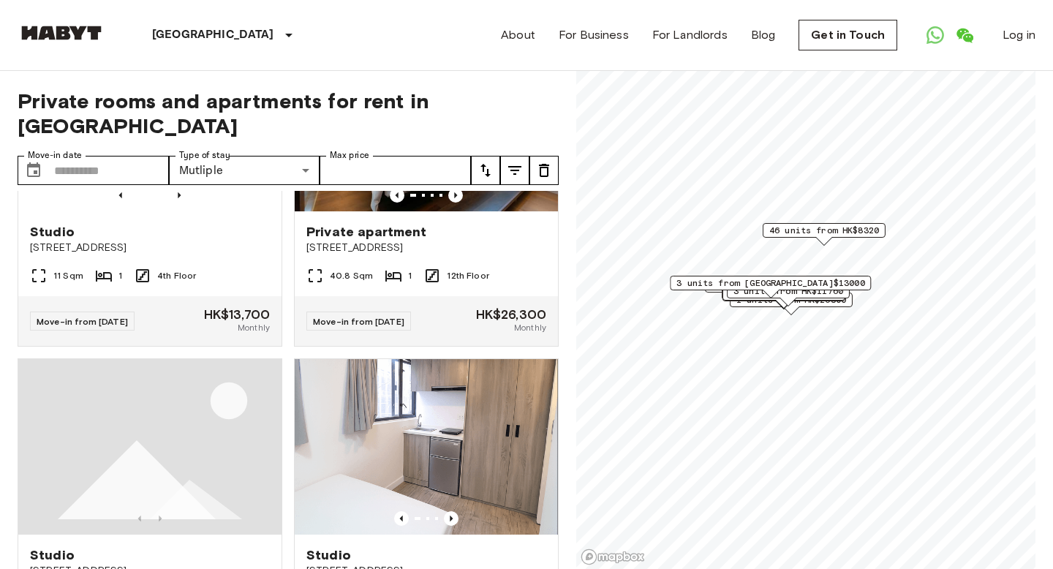
scroll to position [8599, 0]
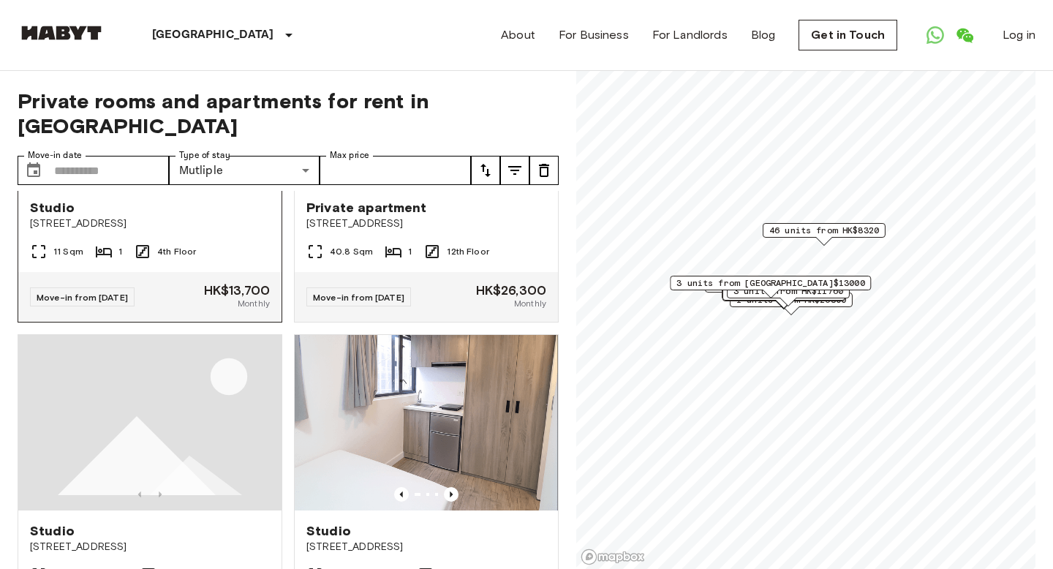
click at [181, 178] on icon "Previous image" at bounding box center [179, 171] width 15 height 15
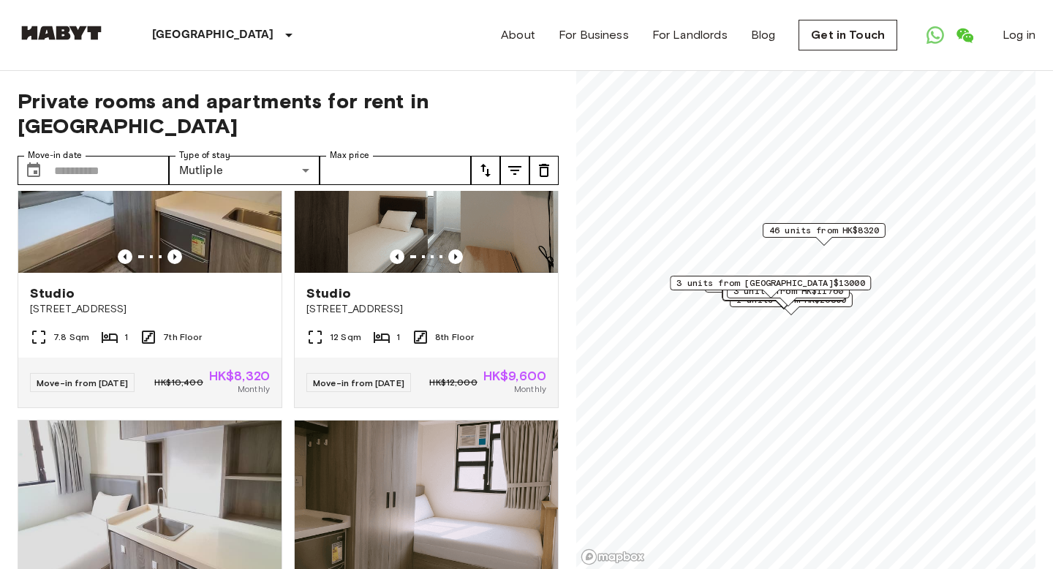
scroll to position [0, 0]
